Goal: Information Seeking & Learning: Learn about a topic

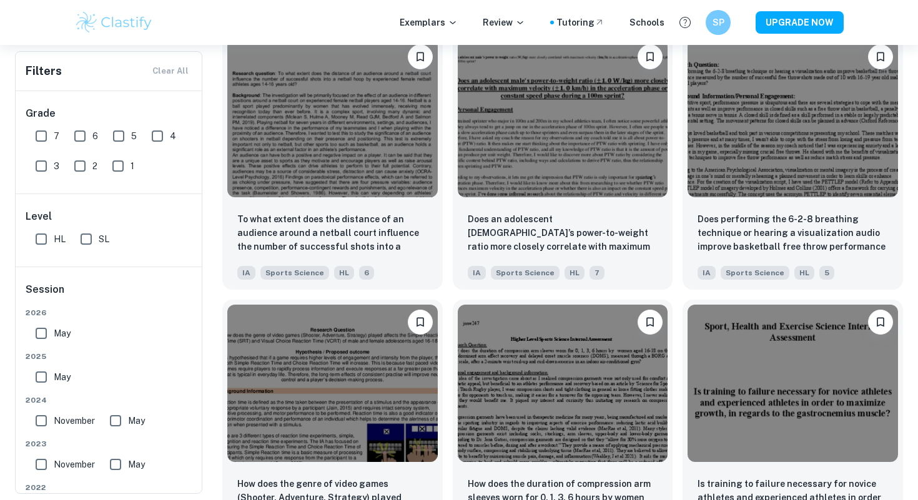
scroll to position [1088, 0]
click at [480, 165] on img at bounding box center [563, 116] width 210 height 157
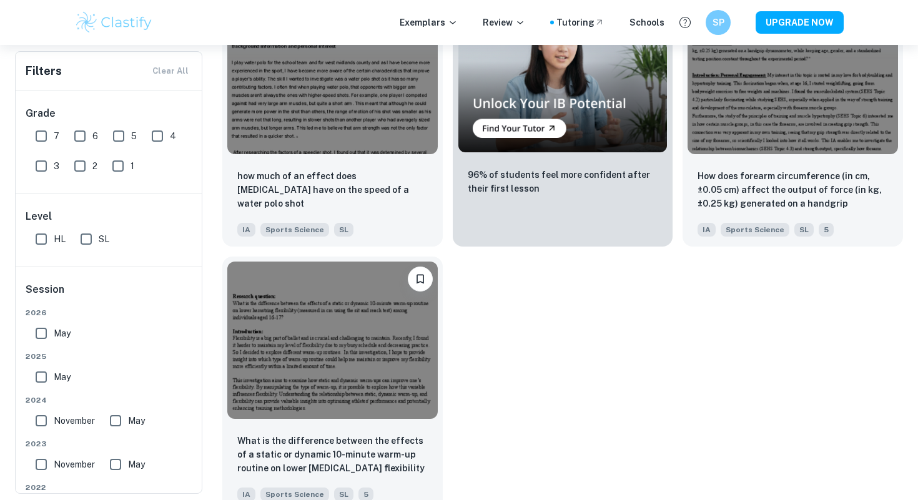
scroll to position [2204, 0]
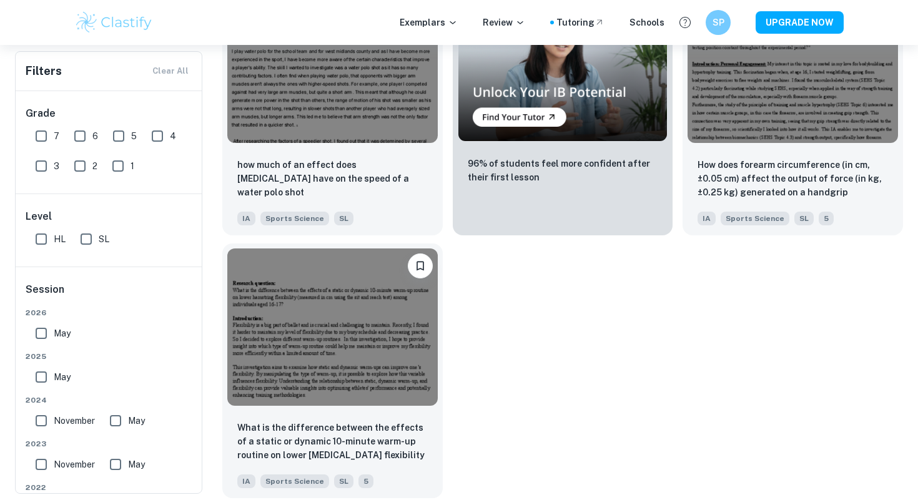
click at [314, 333] on img at bounding box center [332, 327] width 210 height 157
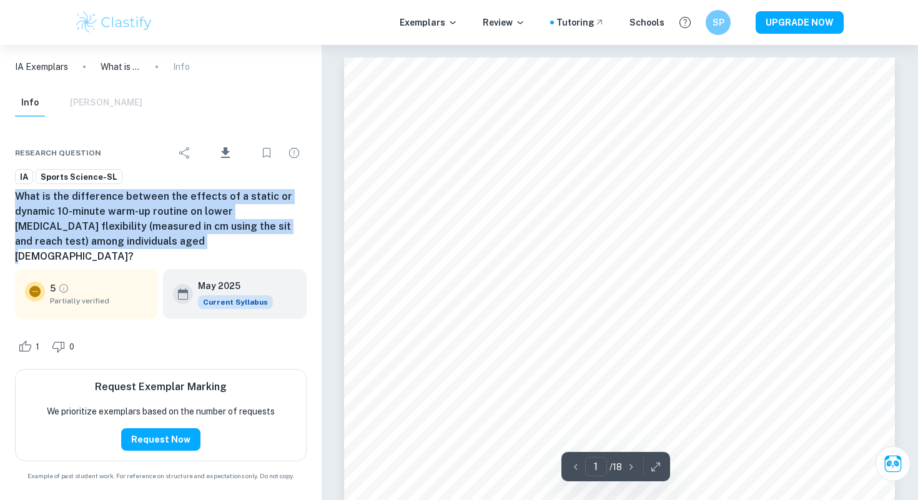
drag, startPoint x: 167, startPoint y: 244, endPoint x: 1, endPoint y: 197, distance: 172.4
click at [1, 197] on div "Research question Download IA Sports Science-SL What is the difference between …" at bounding box center [161, 309] width 322 height 375
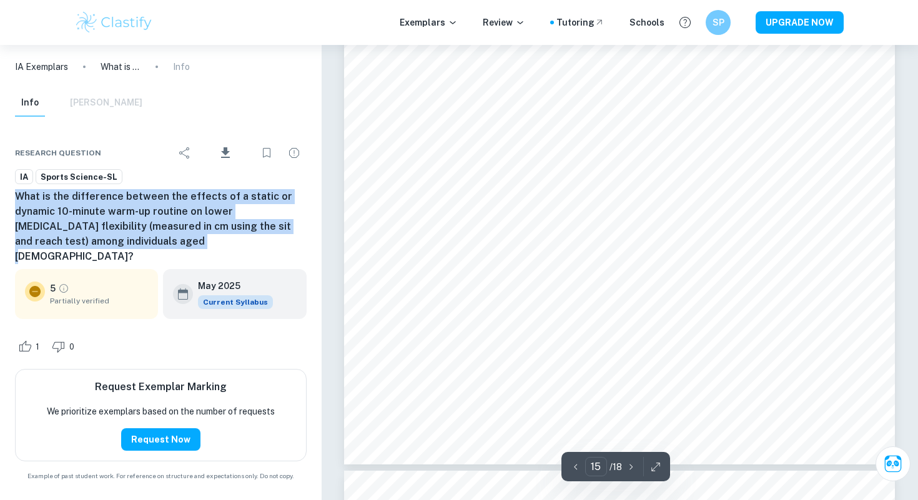
scroll to position [11715, 0]
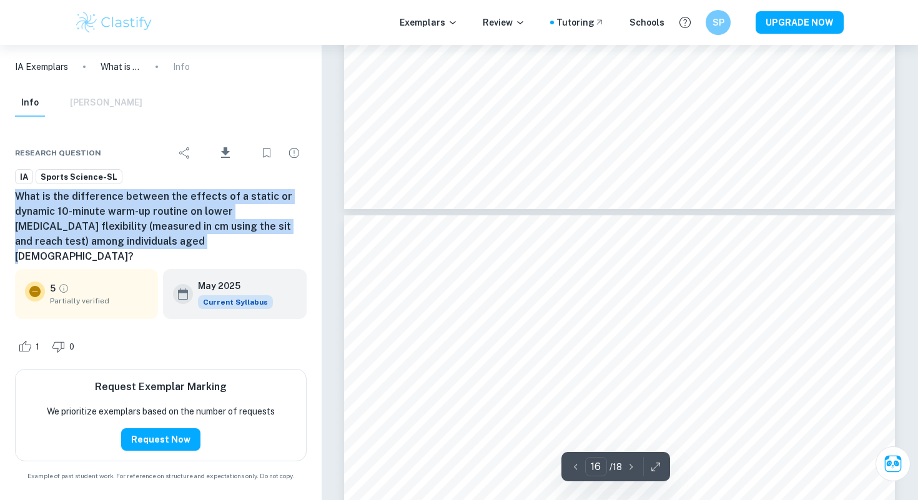
type input "17"
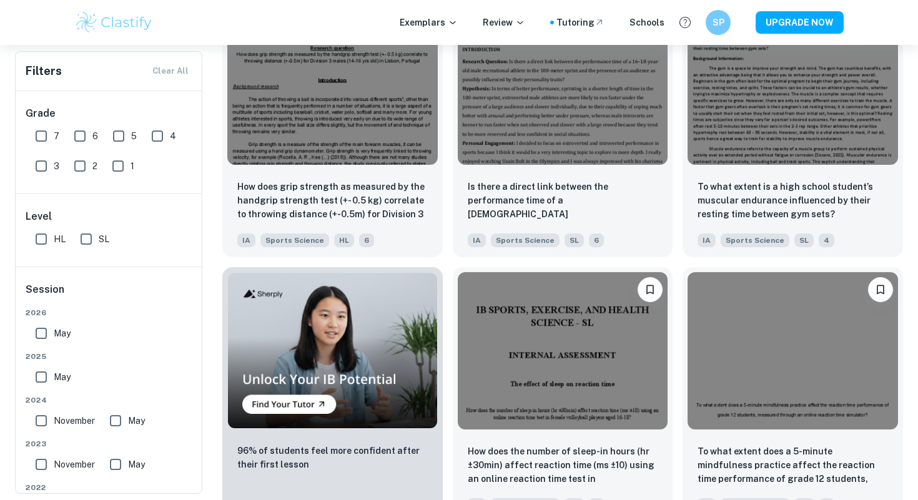
scroll to position [578, 0]
